Goal: Navigation & Orientation: Find specific page/section

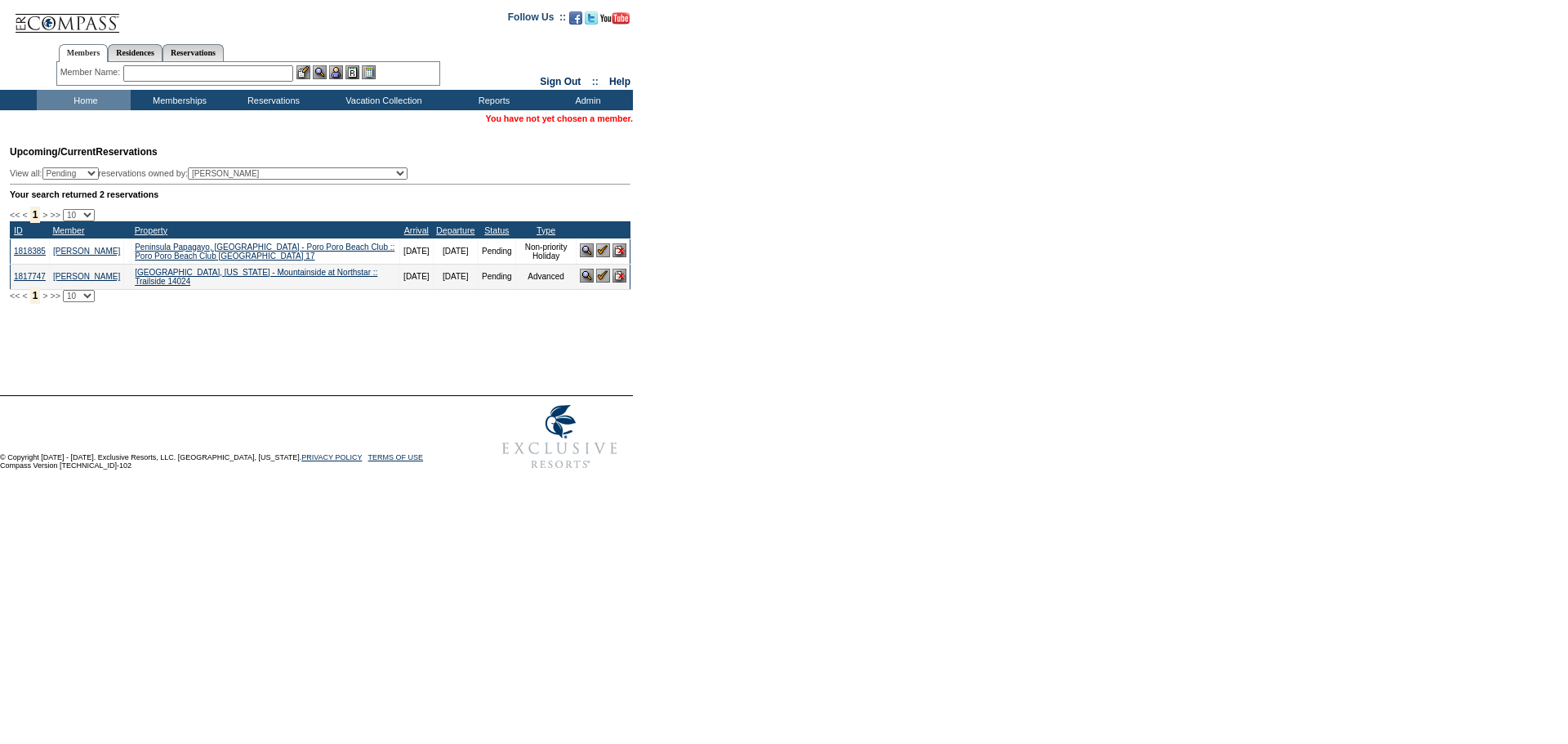
click at [785, 412] on form "Follow Us ::" at bounding box center [784, 239] width 1568 height 478
